Goal: Check status

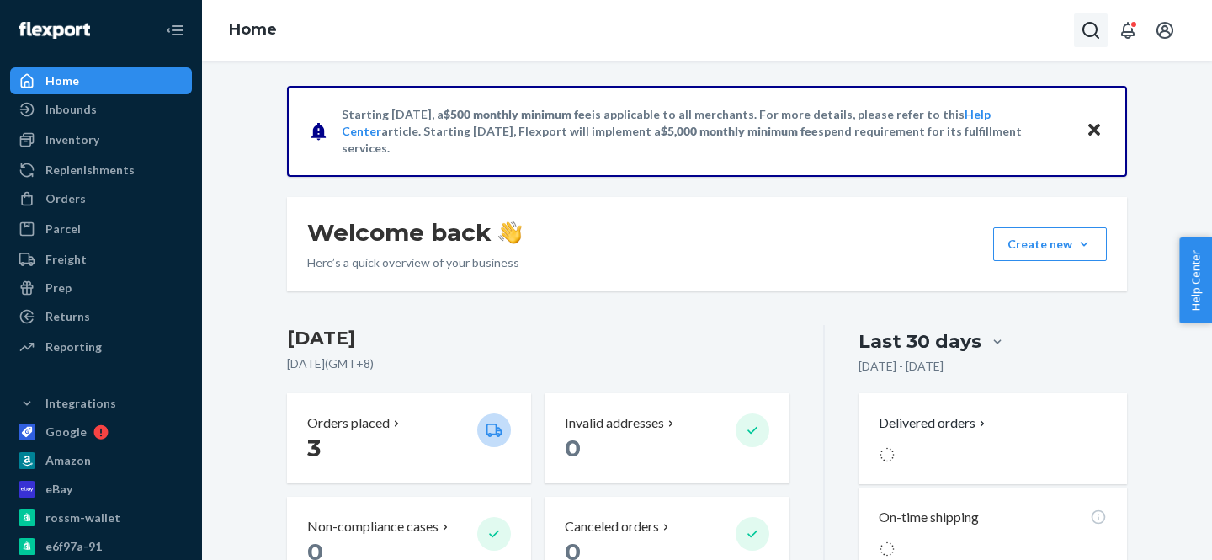
click at [1094, 32] on icon "Open Search Box" at bounding box center [1091, 30] width 20 height 20
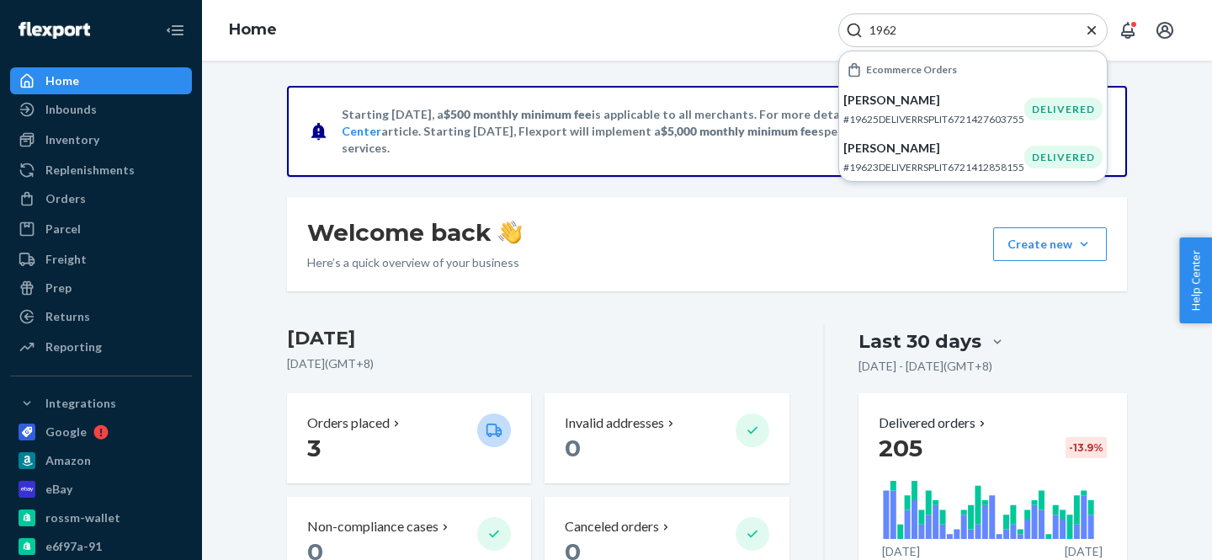
type input "1962"
click at [80, 318] on div "Returns" at bounding box center [67, 316] width 45 height 17
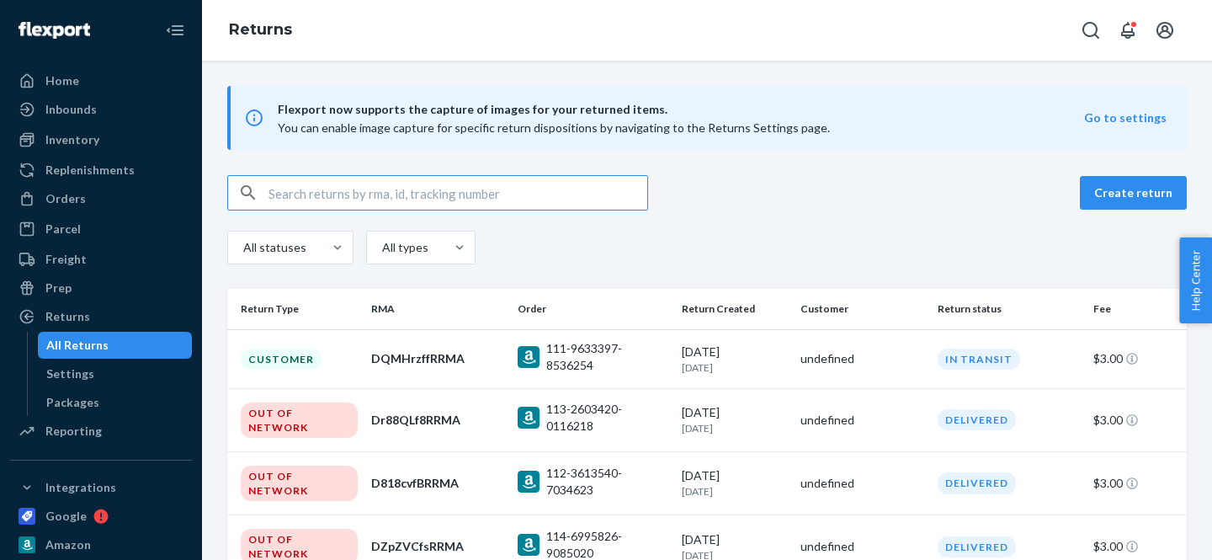
paste input "1962"
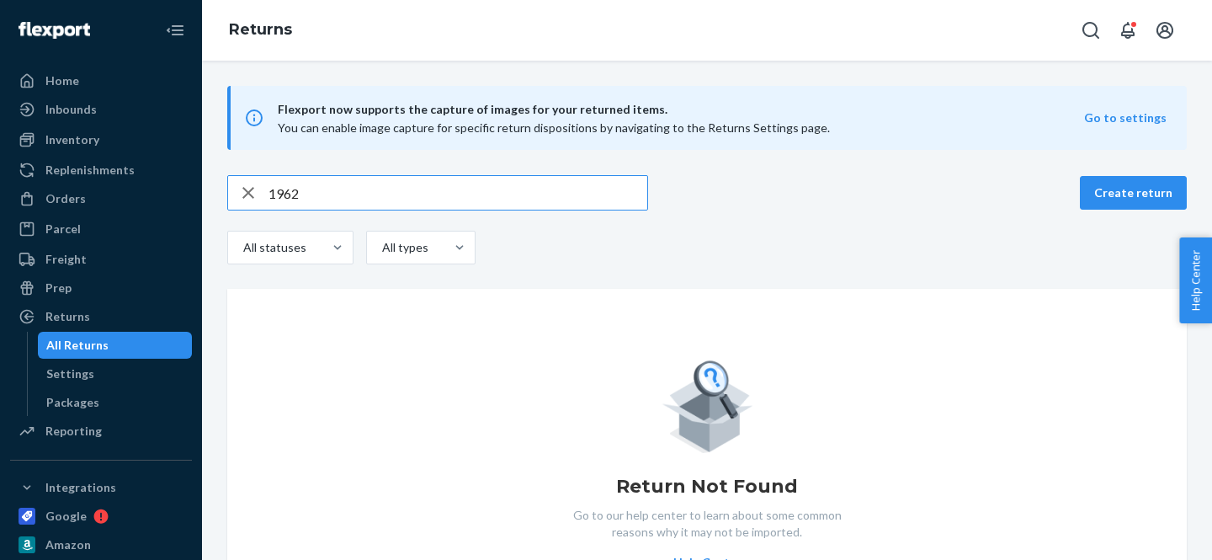
type input "1962"
